Goal: Transaction & Acquisition: Subscribe to service/newsletter

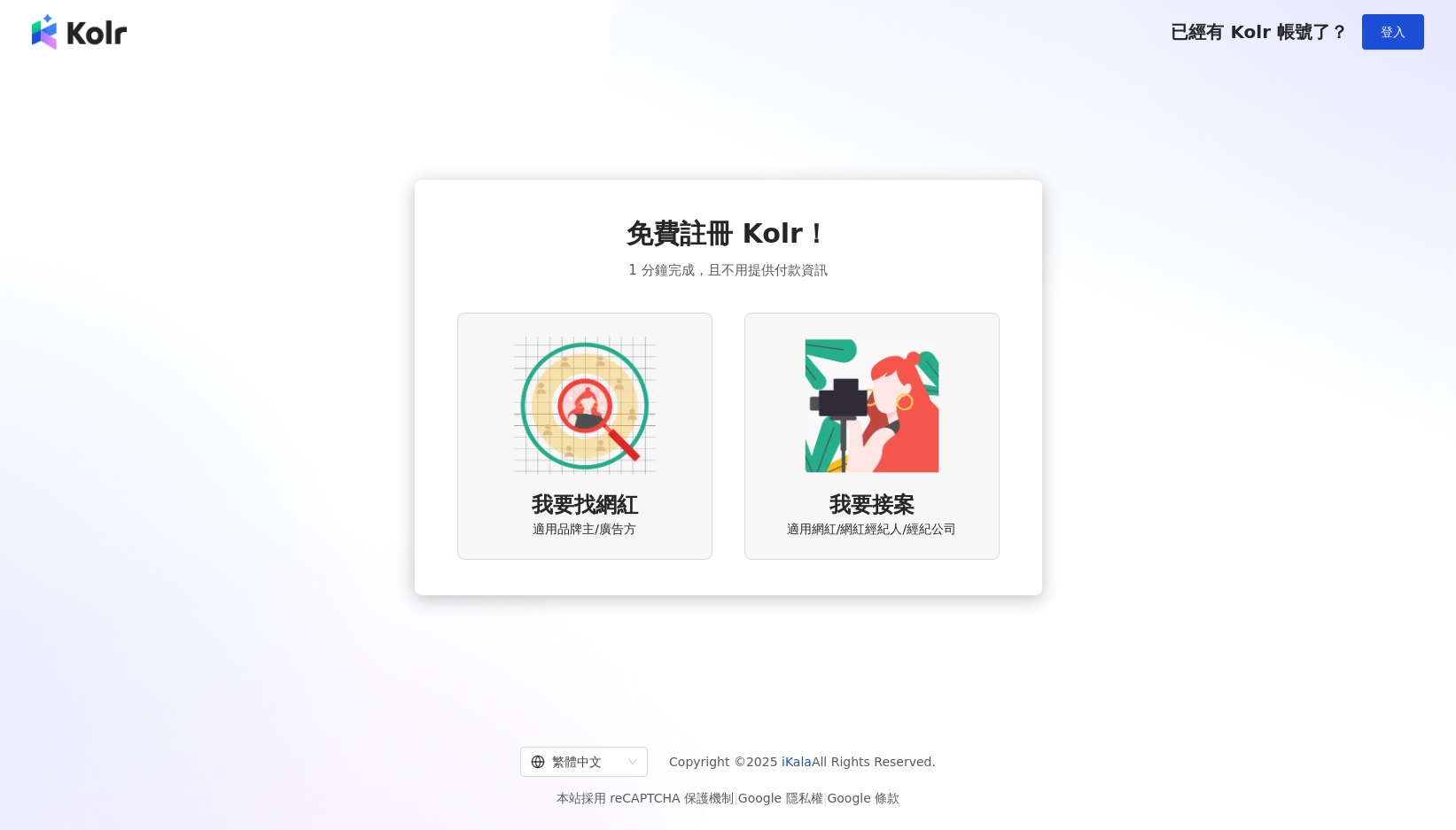
click at [602, 420] on img at bounding box center [585, 406] width 142 height 142
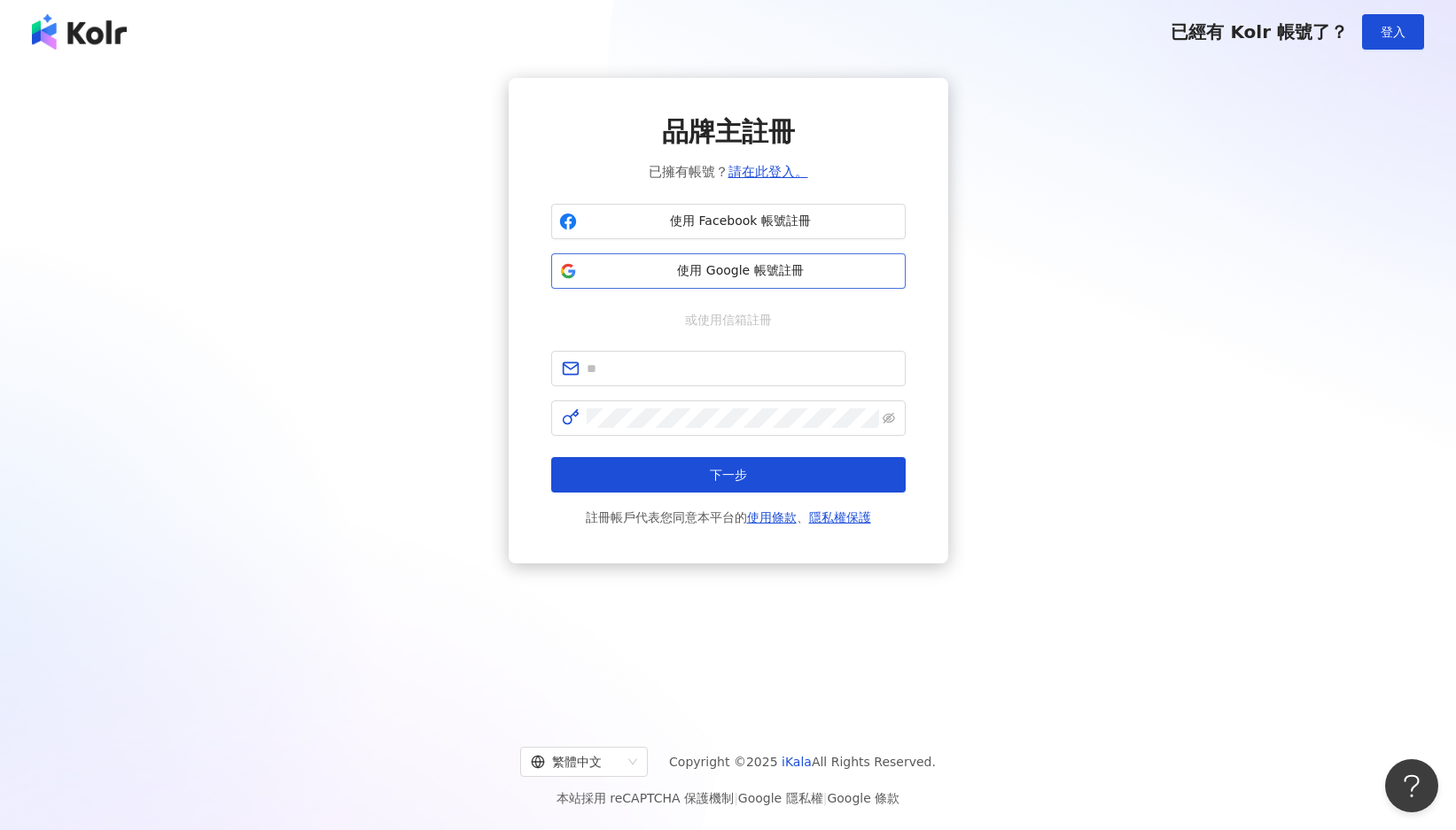
click at [726, 278] on span "使用 Google 帳號註冊" at bounding box center [740, 271] width 314 height 18
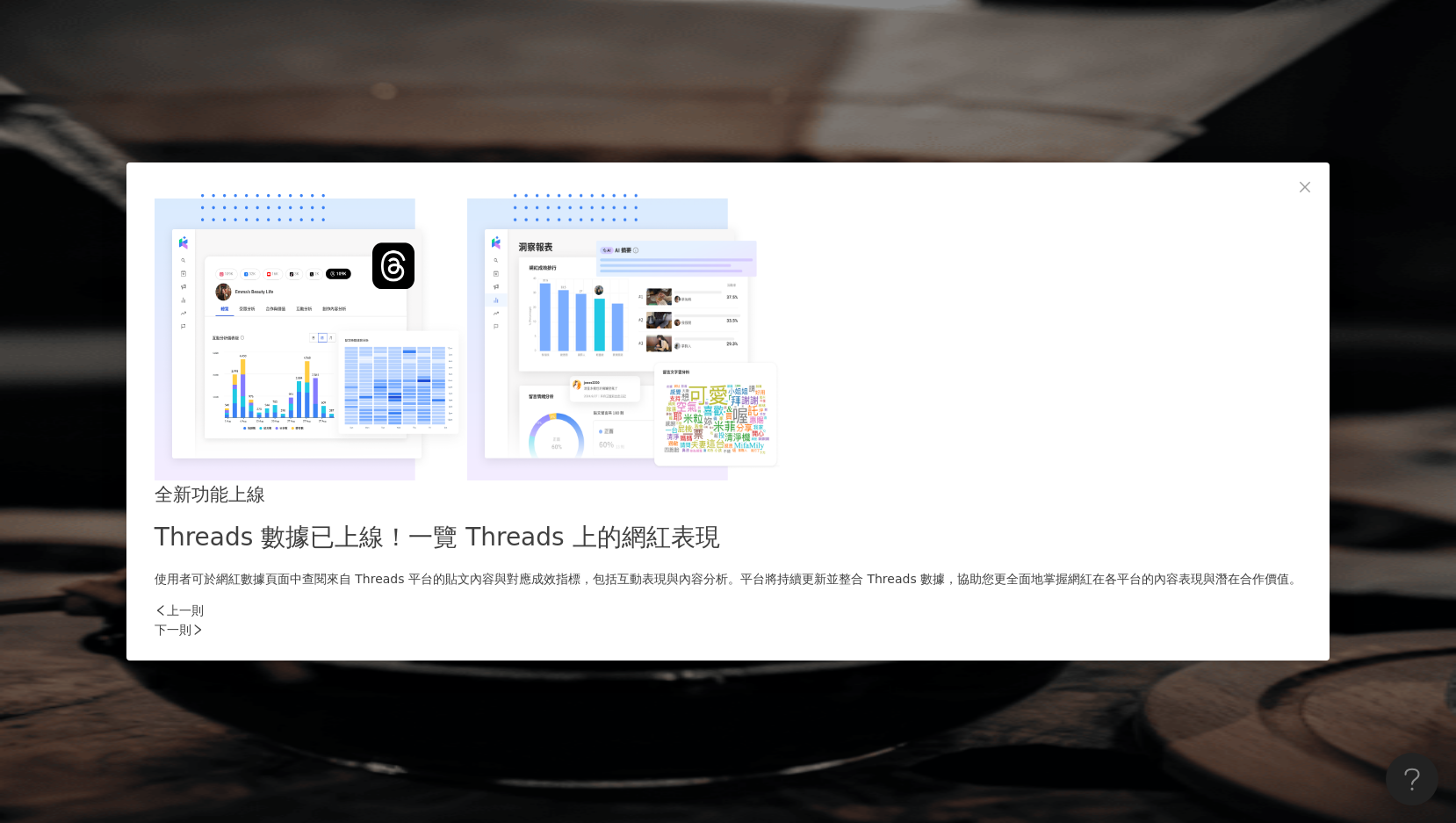
click at [1057, 621] on div "下一則" at bounding box center [728, 631] width 1148 height 20
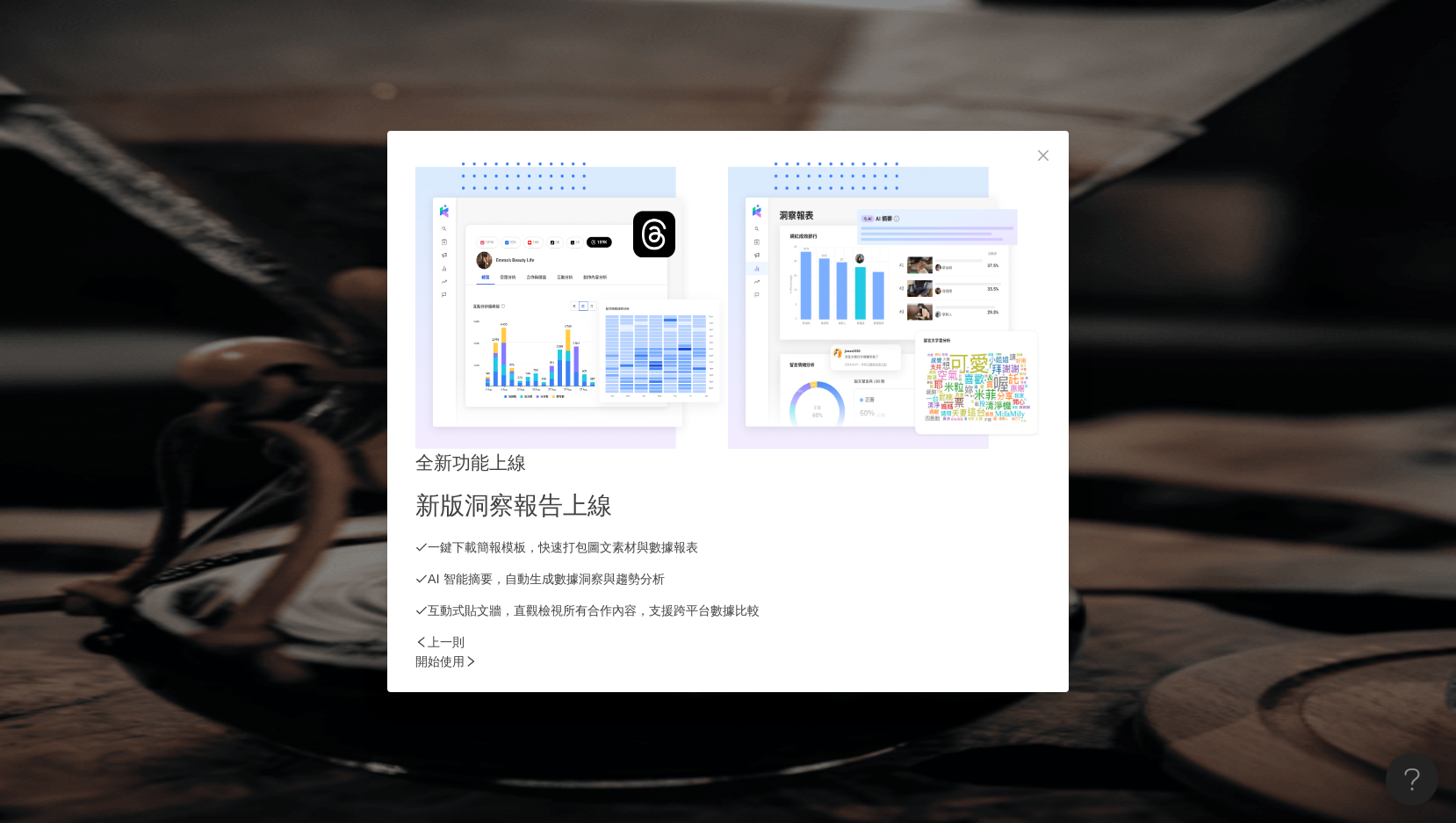
click at [1028, 652] on div "開始使用" at bounding box center [728, 662] width 626 height 20
